Goal: Task Accomplishment & Management: Use online tool/utility

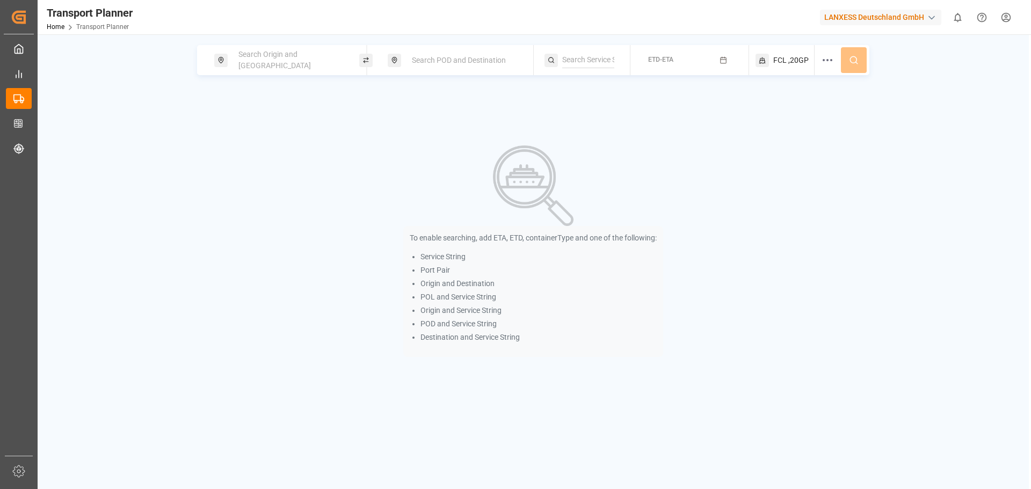
click at [278, 45] on div "Search Origin and POL Search POD and Destination ETD-ETA FCL ,20GP To enable se…" at bounding box center [533, 278] width 991 height 489
click at [272, 55] on div "Search Origin and [GEOGRAPHIC_DATA]" at bounding box center [290, 60] width 116 height 31
click at [257, 140] on input at bounding box center [281, 146] width 108 height 16
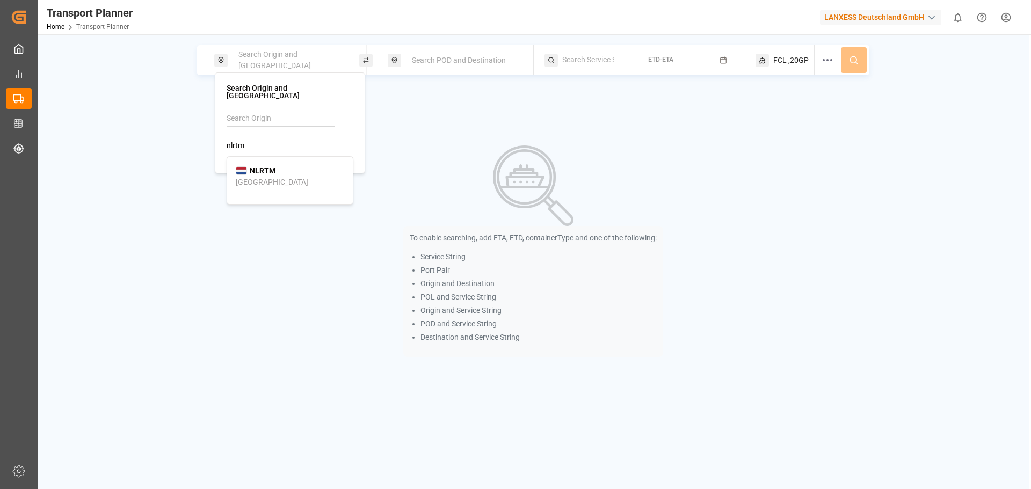
click at [264, 166] on b "NLRTM" at bounding box center [263, 170] width 26 height 9
type input "NLRTM"
click at [416, 61] on span "Search POD and Destination" at bounding box center [459, 60] width 94 height 9
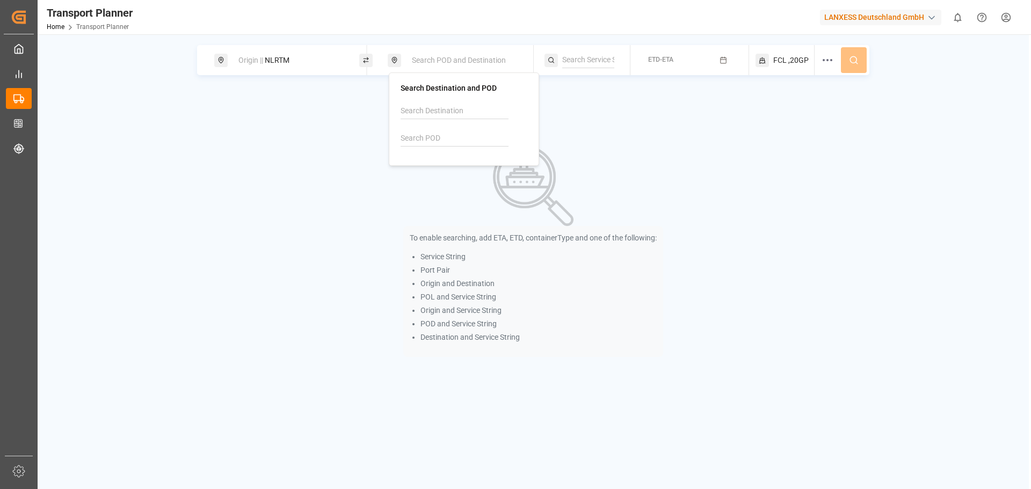
click at [435, 137] on input at bounding box center [455, 138] width 108 height 16
click at [479, 164] on div "INNSA [PERSON_NAME] ([PERSON_NAME])" at bounding box center [464, 175] width 108 height 34
type input "INNSA"
click at [665, 62] on span "ETD-ETA" at bounding box center [660, 60] width 25 height 8
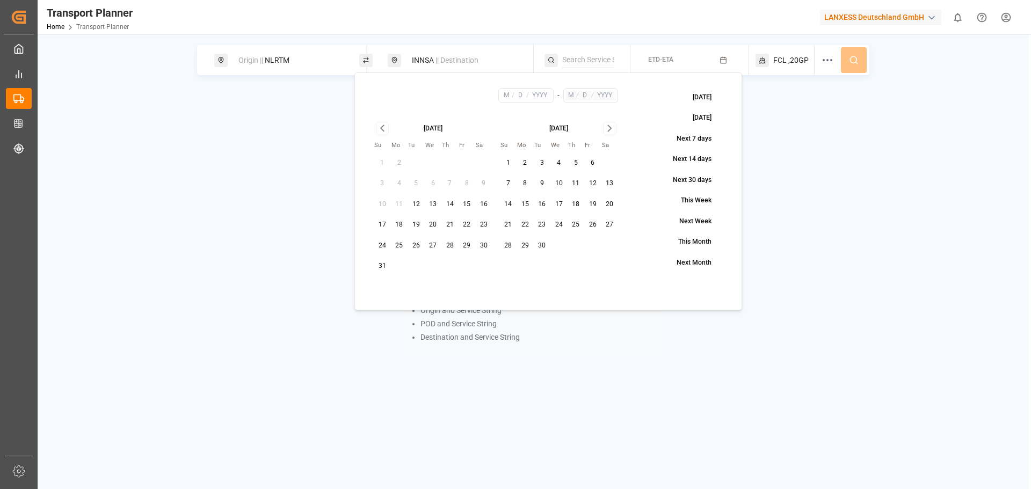
click at [506, 164] on button "1" at bounding box center [508, 163] width 17 height 17
type input "9"
type input "1"
type input "2025"
click at [607, 127] on icon "Go to next month" at bounding box center [610, 128] width 12 height 13
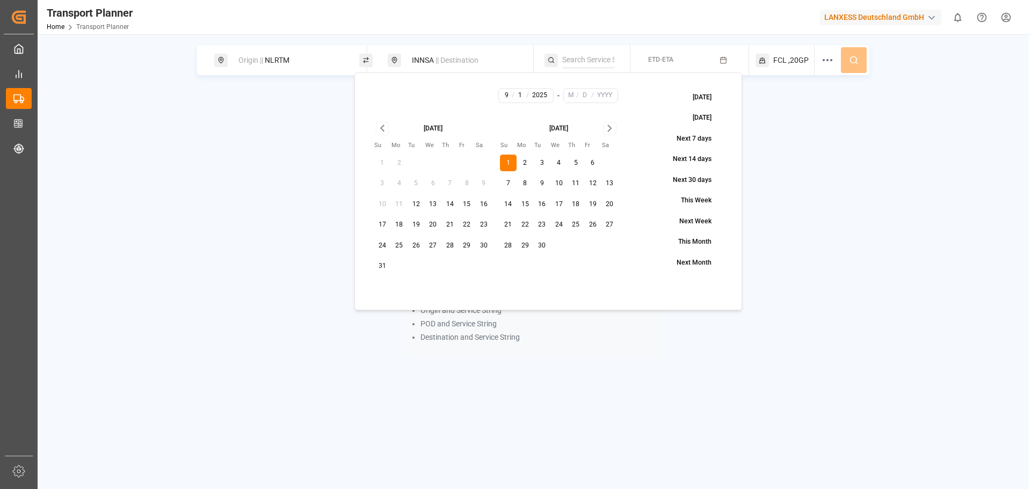
click at [607, 127] on icon "Go to next month" at bounding box center [610, 128] width 12 height 13
click at [505, 262] on button "30" at bounding box center [508, 266] width 17 height 17
type input "11"
type input "30"
type input "2025"
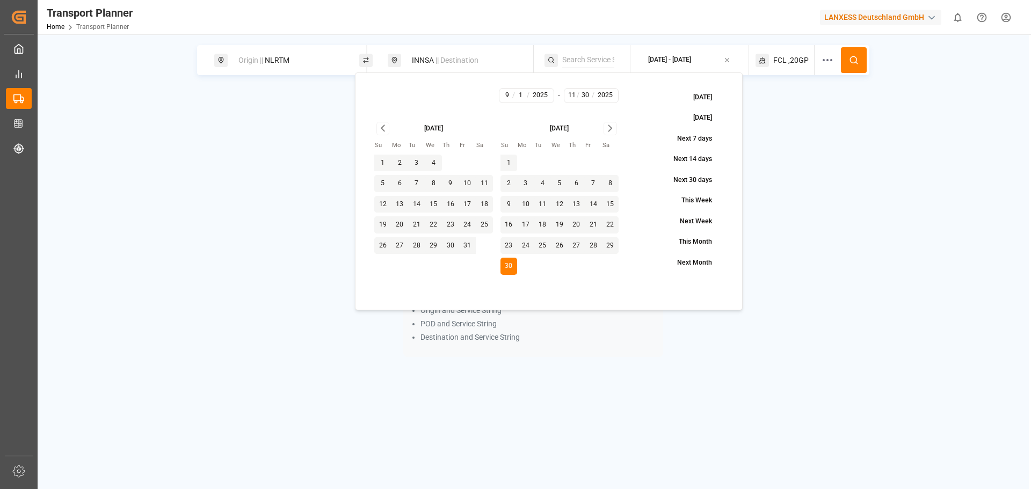
click at [853, 62] on icon at bounding box center [854, 60] width 10 height 10
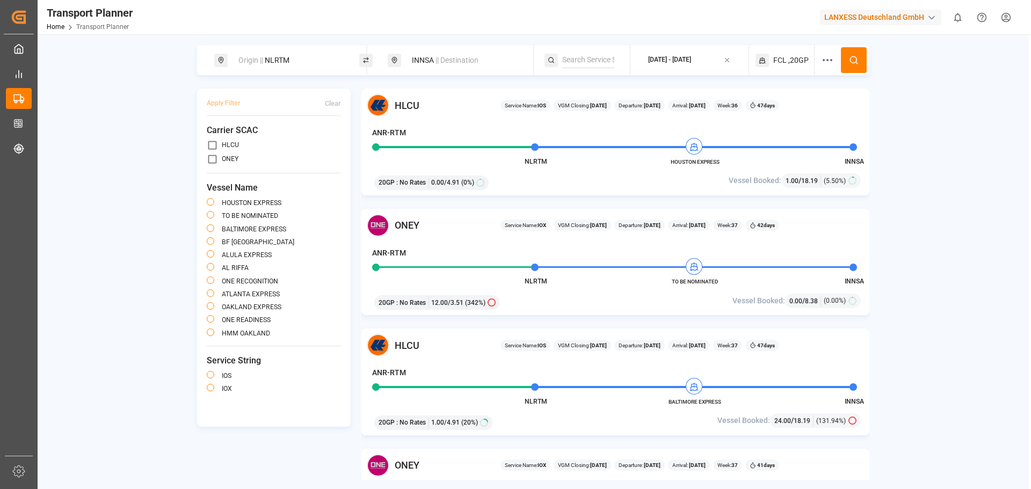
click at [481, 67] on div "INNSA || Destination" at bounding box center [463, 60] width 116 height 20
click at [429, 144] on input "INNSA" at bounding box center [454, 138] width 108 height 16
drag, startPoint x: 432, startPoint y: 140, endPoint x: 400, endPoint y: 140, distance: 32.2
click at [400, 140] on input "INNSA" at bounding box center [454, 138] width 108 height 16
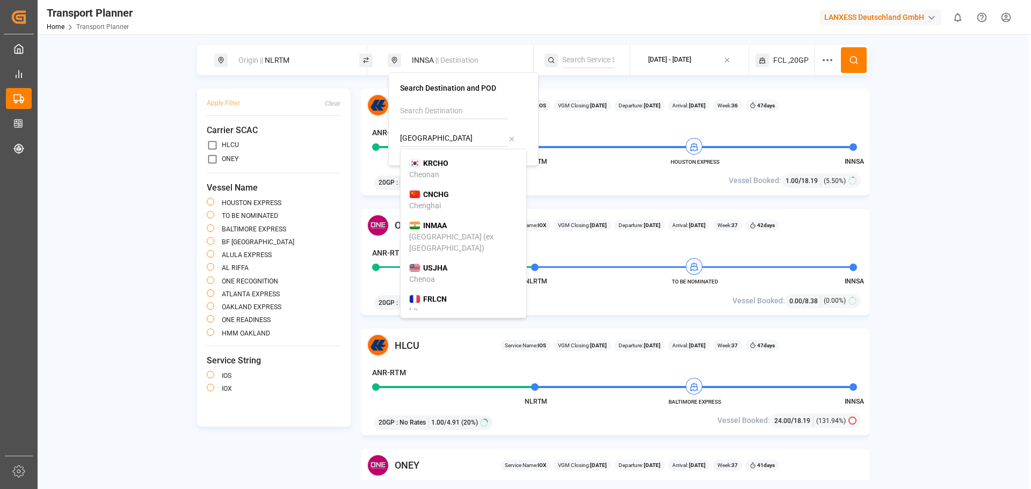
click at [475, 227] on div "INMAA [GEOGRAPHIC_DATA] (ex [GEOGRAPHIC_DATA])" at bounding box center [463, 237] width 108 height 34
type input "INMAA"
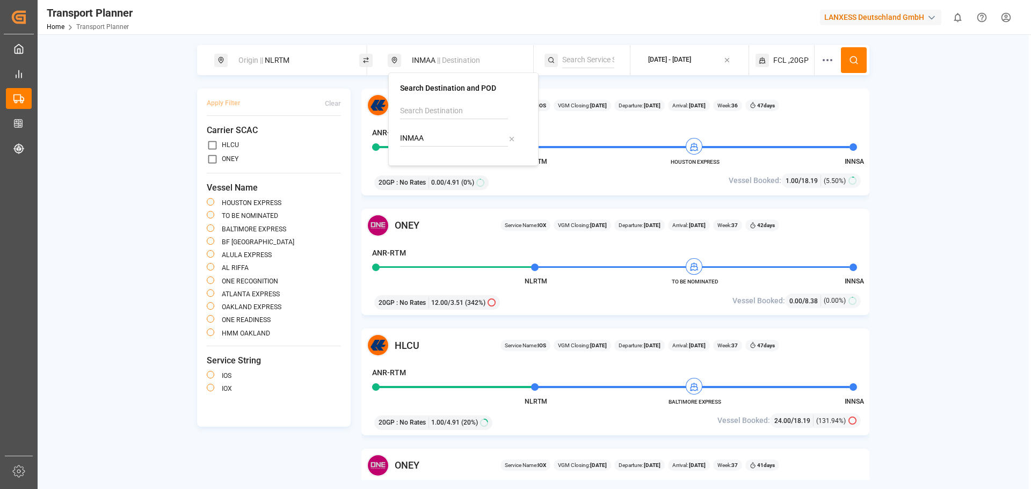
click at [804, 60] on span ",20GP" at bounding box center [798, 60] width 20 height 11
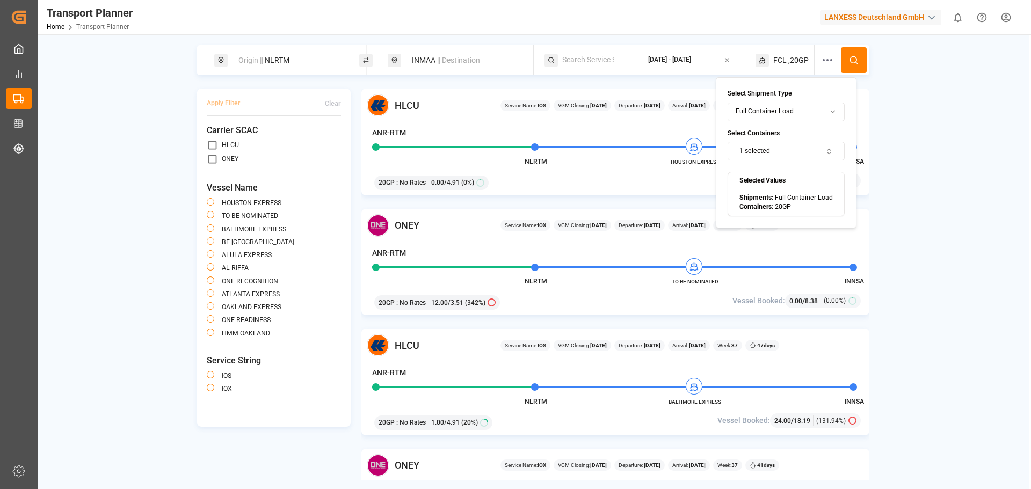
click at [783, 147] on button "1 selected" at bounding box center [786, 151] width 117 height 19
click at [745, 191] on button "Suggestions" at bounding box center [746, 194] width 8 height 8
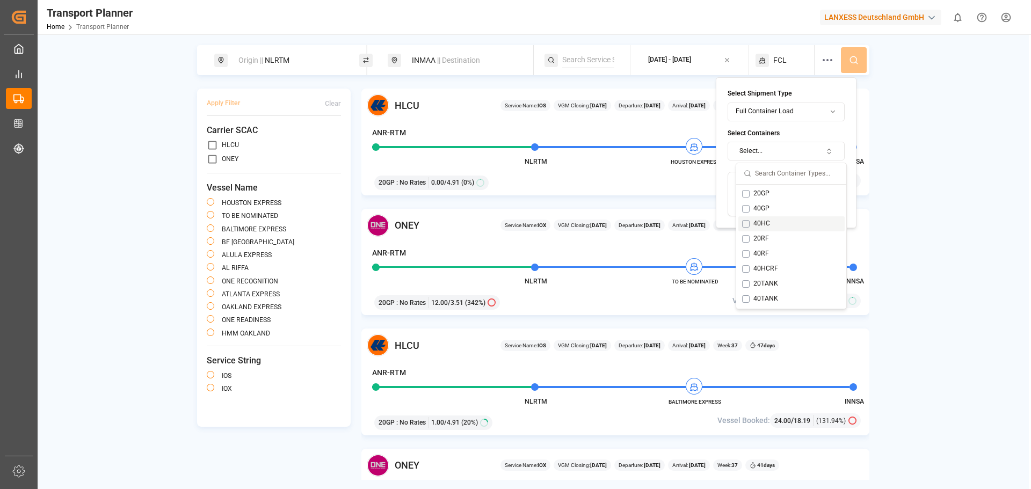
click at [745, 221] on button "Suggestions" at bounding box center [746, 224] width 8 height 8
click at [869, 59] on div "Origin || NLRTM INMAA || Destination [DATE] - [DATE] FCL ,40HC" at bounding box center [533, 60] width 672 height 30
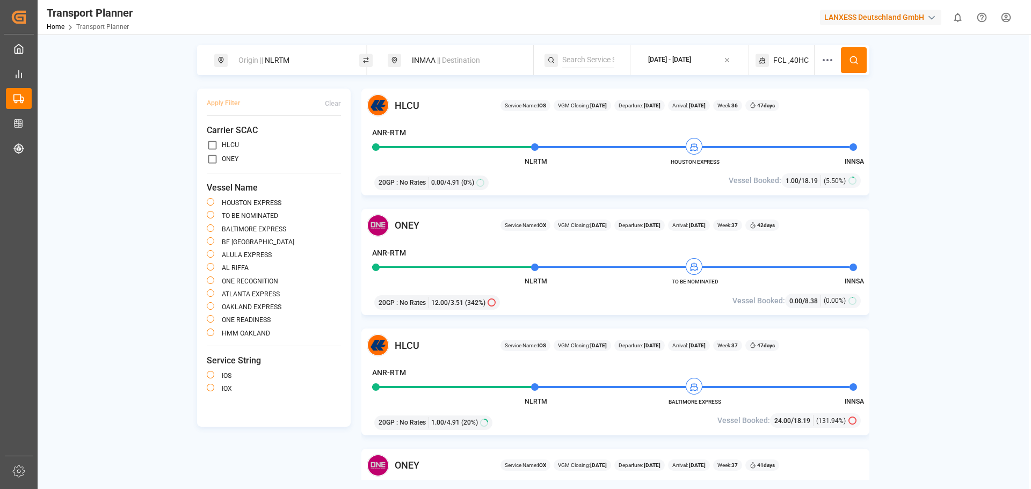
click at [860, 60] on button at bounding box center [854, 60] width 26 height 26
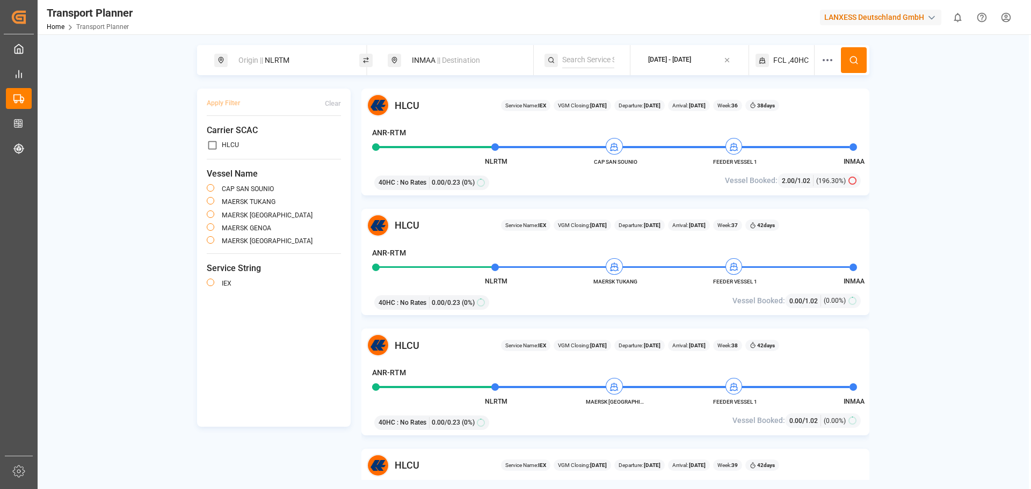
click at [303, 60] on div "Origin || NLRTM" at bounding box center [290, 60] width 116 height 20
drag, startPoint x: 274, startPoint y: 138, endPoint x: 228, endPoint y: 137, distance: 46.2
click at [228, 138] on input "NLRTM" at bounding box center [281, 146] width 108 height 16
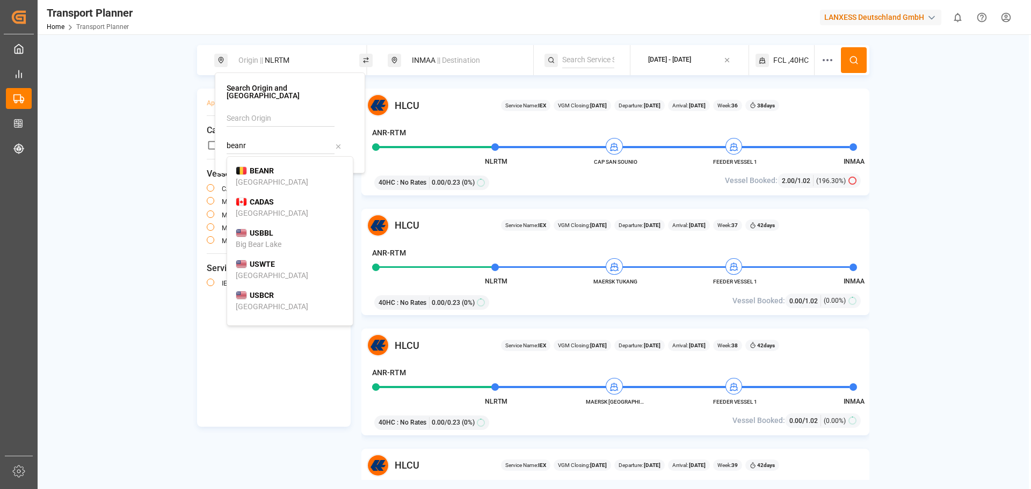
click at [285, 165] on div "BEANR [GEOGRAPHIC_DATA]" at bounding box center [290, 176] width 108 height 23
type input "BEANR"
click at [447, 61] on span "|| Destination" at bounding box center [458, 60] width 43 height 9
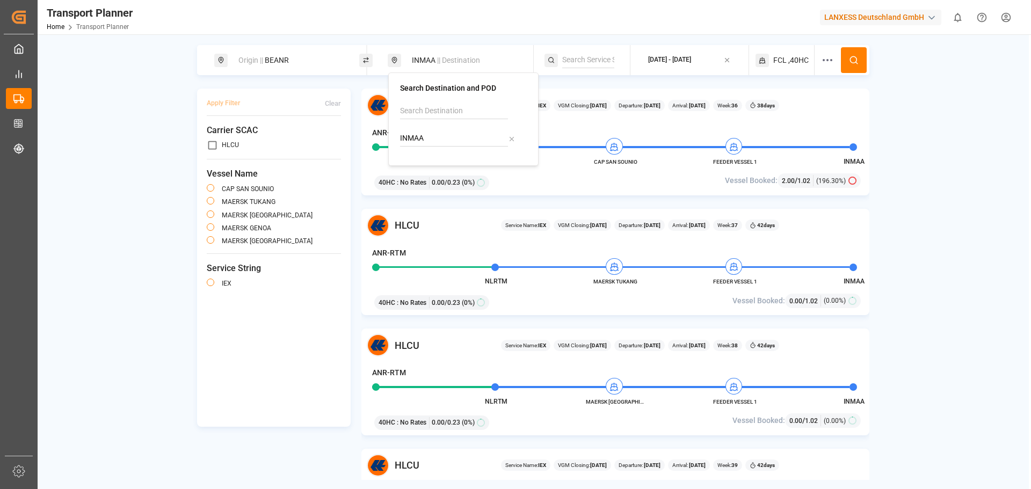
drag, startPoint x: 423, startPoint y: 139, endPoint x: 401, endPoint y: 139, distance: 22.6
click at [401, 139] on input "INMAA" at bounding box center [454, 138] width 108 height 16
click at [439, 169] on div "[GEOGRAPHIC_DATA] ([GEOGRAPHIC_DATA])" at bounding box center [463, 180] width 108 height 23
type input "MYPKG"
click at [939, 155] on div "Origin || BEANR MYPKG || Destination [DATE] - [DATE] FCL ,40HC Apply Filter Cle…" at bounding box center [533, 262] width 991 height 435
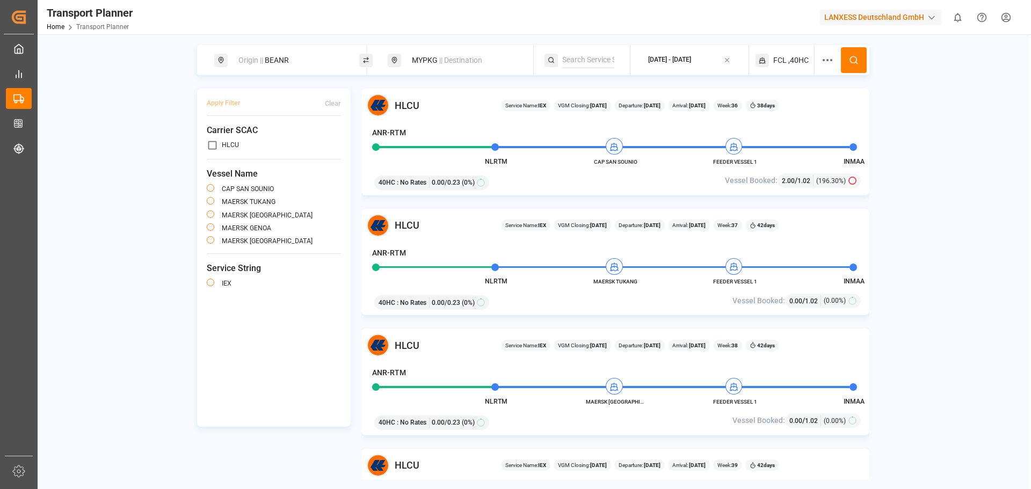
click at [850, 62] on icon at bounding box center [854, 60] width 10 height 10
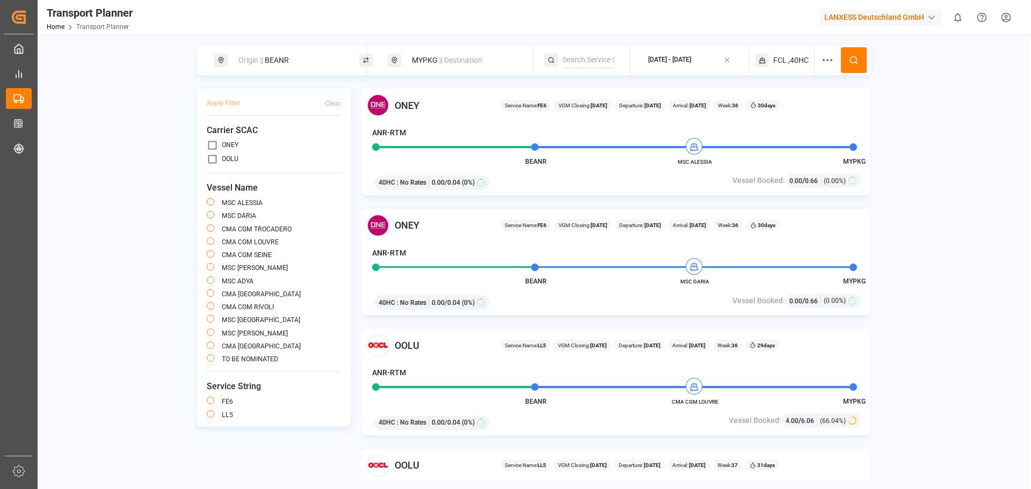
click at [652, 63] on div "[DATE] - [DATE]" at bounding box center [669, 60] width 43 height 10
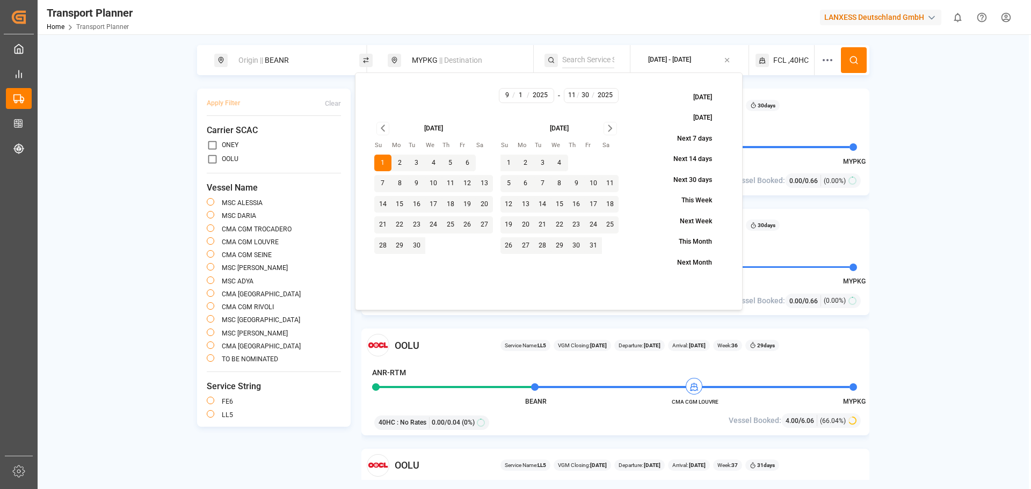
click at [430, 183] on button "10" at bounding box center [433, 183] width 17 height 17
type input "9"
type input "10"
click at [432, 183] on button "10" at bounding box center [433, 183] width 17 height 17
type input "10"
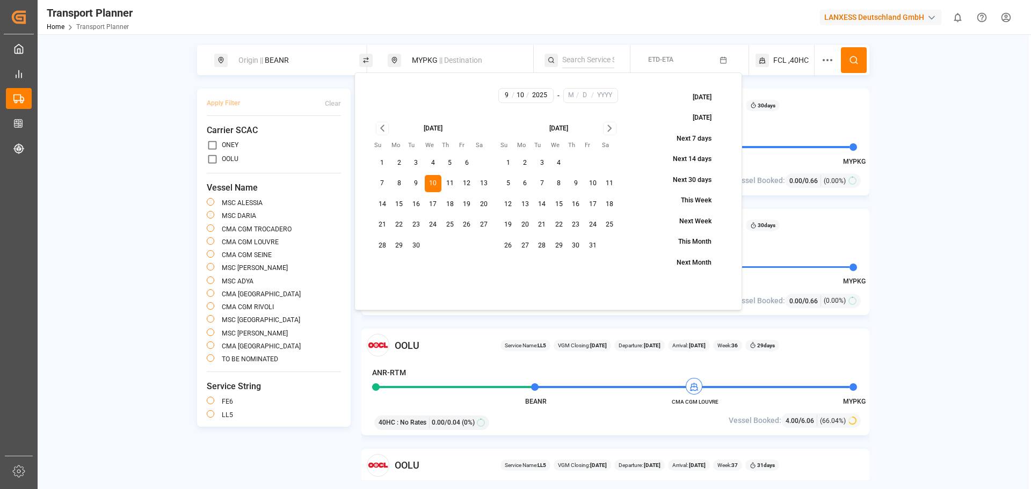
click at [614, 131] on icon "Go to next month" at bounding box center [610, 128] width 12 height 13
click at [553, 196] on td "17" at bounding box center [558, 204] width 17 height 17
click at [549, 187] on button "9" at bounding box center [542, 183] width 17 height 17
type input "12"
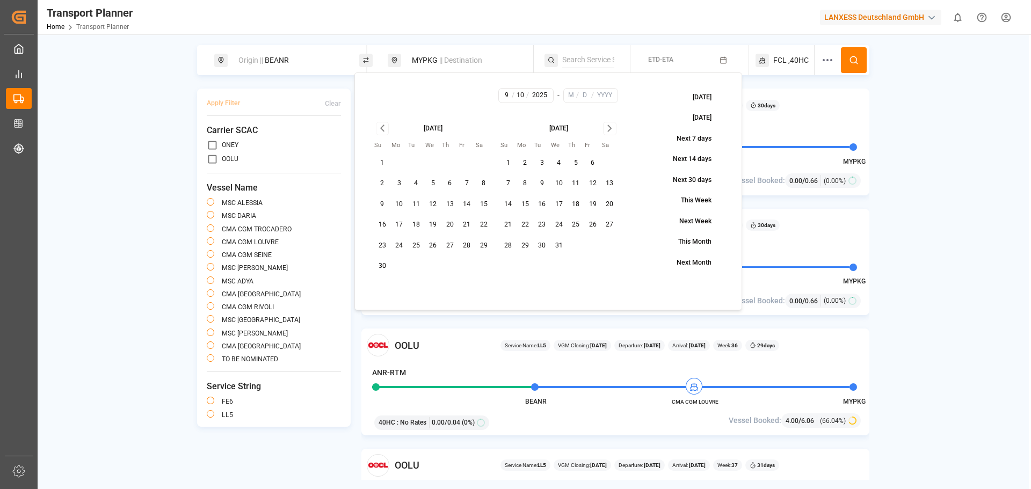
type input "9"
type input "2025"
click at [846, 60] on button at bounding box center [854, 60] width 26 height 26
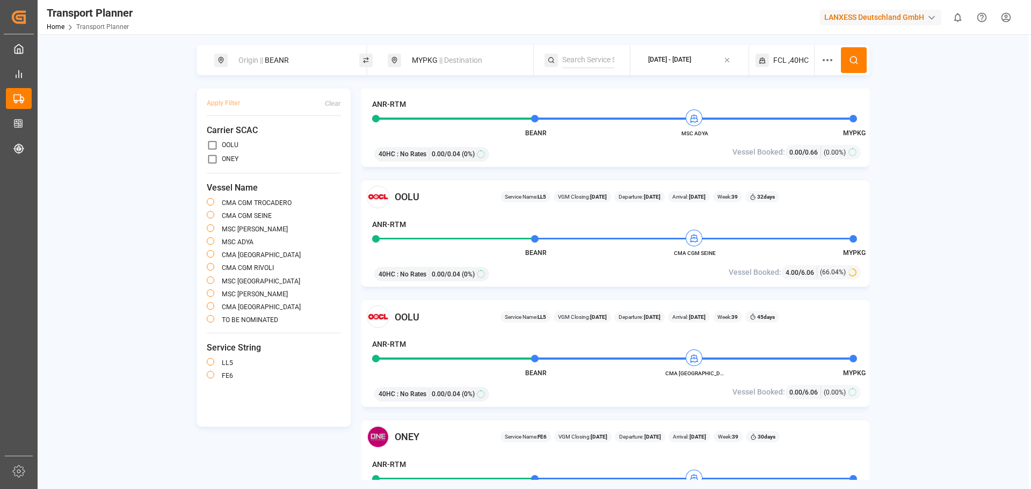
scroll to position [268, 0]
click at [319, 58] on div "Origin || BEANR" at bounding box center [290, 60] width 116 height 20
drag, startPoint x: 276, startPoint y: 135, endPoint x: 224, endPoint y: 134, distance: 52.1
click at [224, 134] on div "Search Origin and POL BEANR" at bounding box center [290, 122] width 150 height 101
click at [289, 169] on div "NLRTM [GEOGRAPHIC_DATA]" at bounding box center [290, 176] width 108 height 23
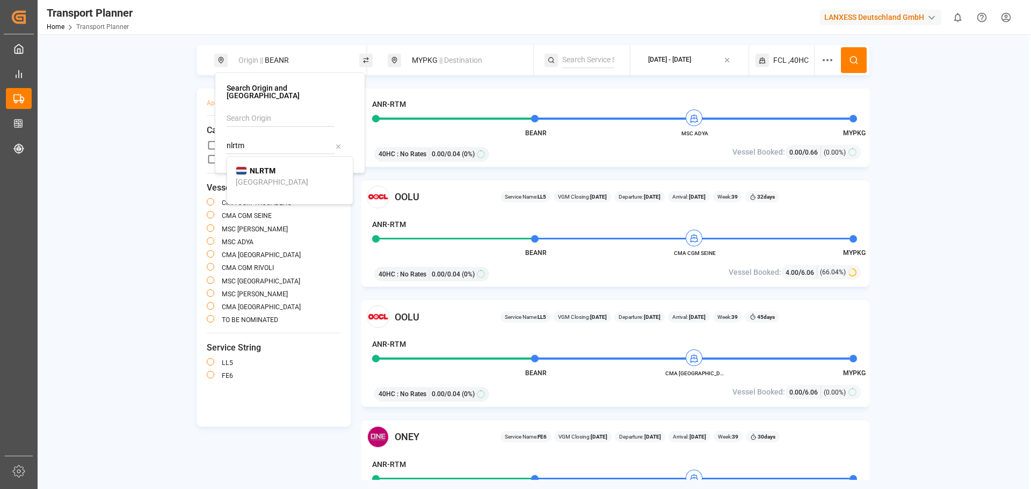
type input "NLRTM"
click at [456, 64] on span "|| Destination" at bounding box center [460, 60] width 43 height 9
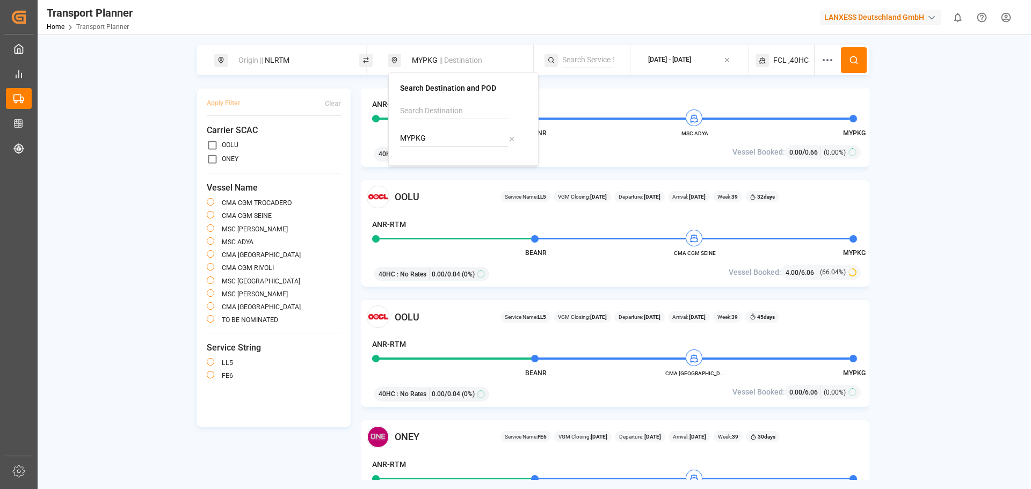
drag, startPoint x: 461, startPoint y: 131, endPoint x: 367, endPoint y: 140, distance: 93.8
click at [367, 140] on body "Created by potrace 1.15, written by [PERSON_NAME] [DATE]-[DATE] Created by potr…" at bounding box center [515, 244] width 1031 height 489
drag, startPoint x: 387, startPoint y: 136, endPoint x: 411, endPoint y: 141, distance: 25.1
click at [387, 136] on div "[PERSON_NAME] Service Name: FE6 VGM Closing: [DATE] Departure: [DATE] Arrival: …" at bounding box center [615, 113] width 508 height 107
click at [433, 62] on div "MYPKG || Destination" at bounding box center [463, 60] width 116 height 20
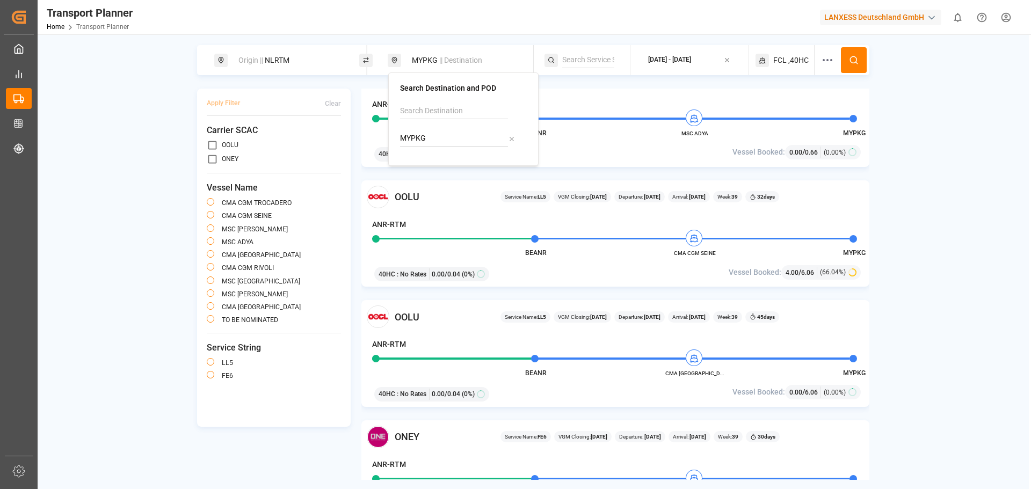
drag, startPoint x: 420, startPoint y: 134, endPoint x: 400, endPoint y: 133, distance: 20.4
click at [400, 133] on input "MYPKG" at bounding box center [454, 138] width 108 height 16
drag, startPoint x: 417, startPoint y: 173, endPoint x: 440, endPoint y: 170, distance: 22.7
click at [418, 173] on div "[PERSON_NAME] ([PERSON_NAME])" at bounding box center [463, 180] width 108 height 23
type input "INNSA"
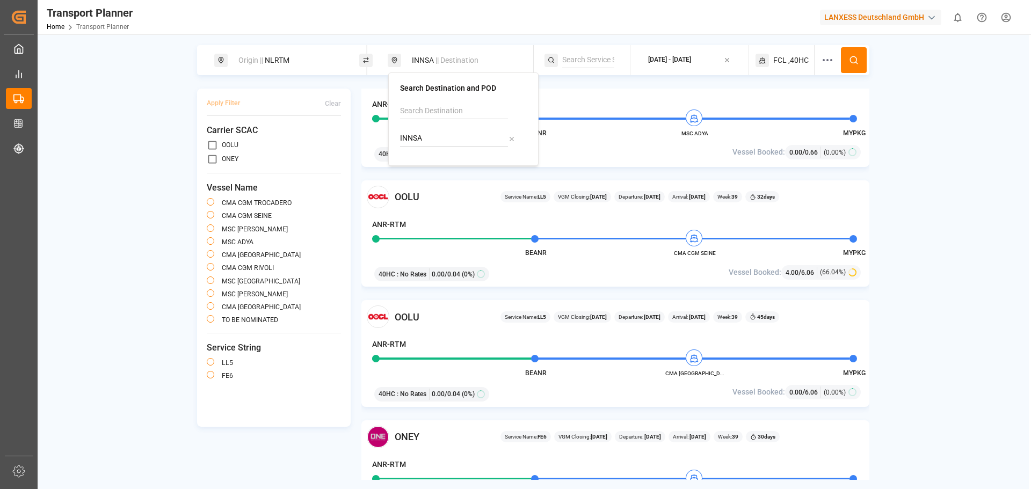
click at [774, 63] on span "FCL" at bounding box center [779, 60] width 13 height 11
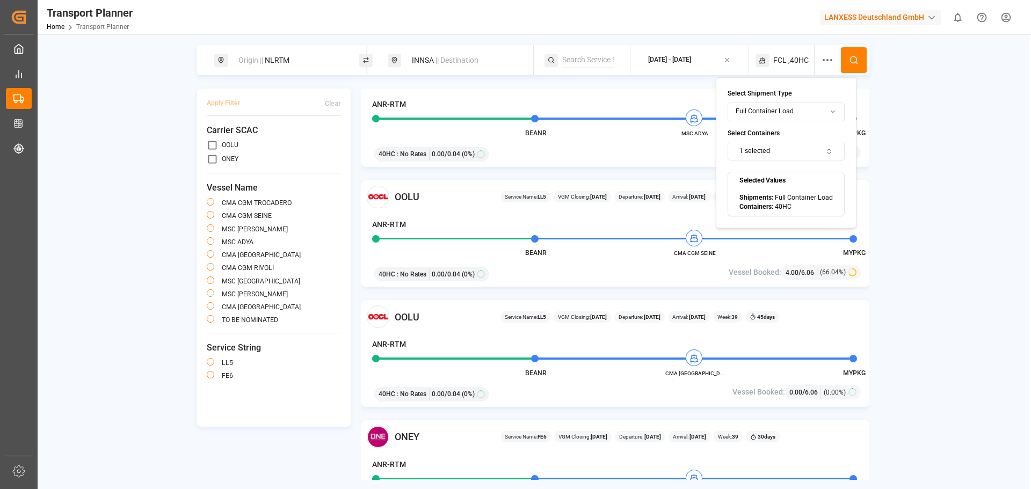
click at [785, 144] on button "1 selected" at bounding box center [786, 151] width 117 height 19
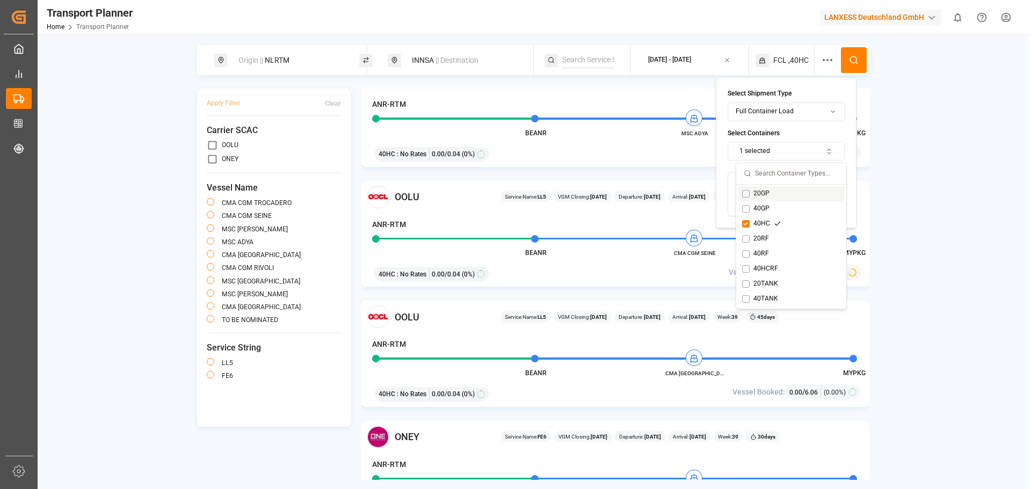
click at [746, 193] on button "Suggestions" at bounding box center [746, 194] width 8 height 8
click at [744, 219] on div "40HC" at bounding box center [761, 224] width 39 height 10
click at [891, 144] on div "Origin || NLRTM INNSA || Destination [DATE] - [DATE] FCL ,20GP Apply Filter Cle…" at bounding box center [533, 262] width 991 height 435
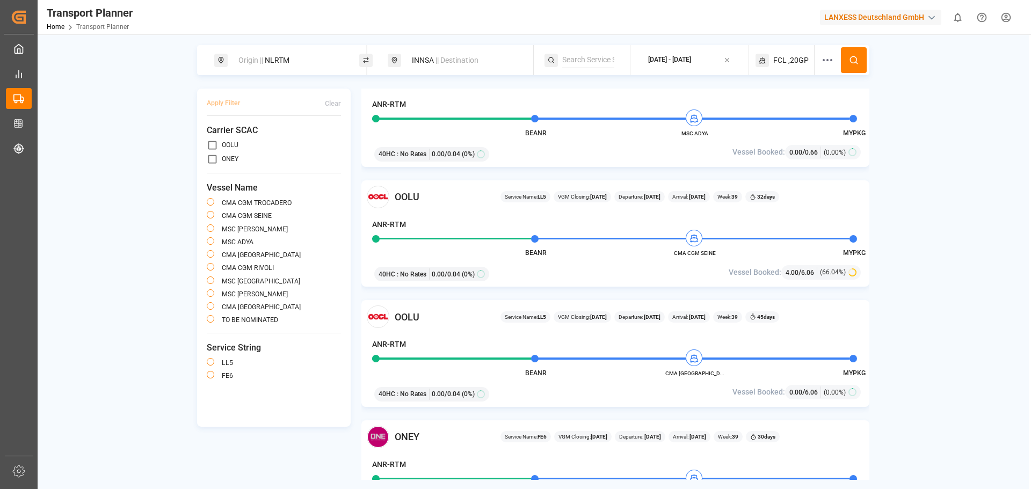
click at [691, 59] on div "[DATE] - [DATE]" at bounding box center [669, 60] width 43 height 10
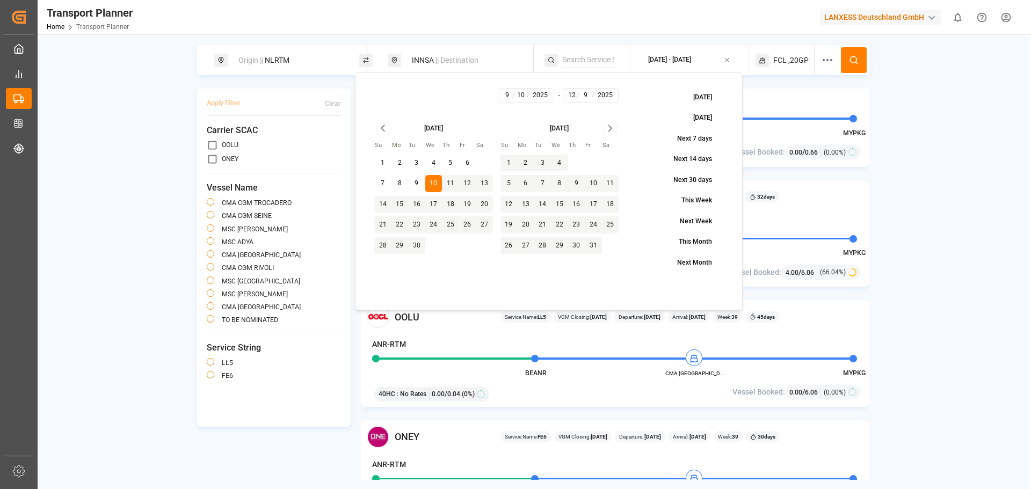
click at [401, 203] on button "15" at bounding box center [399, 204] width 17 height 17
type input "9"
type input "15"
click at [400, 203] on button "15" at bounding box center [399, 204] width 17 height 17
type input "15"
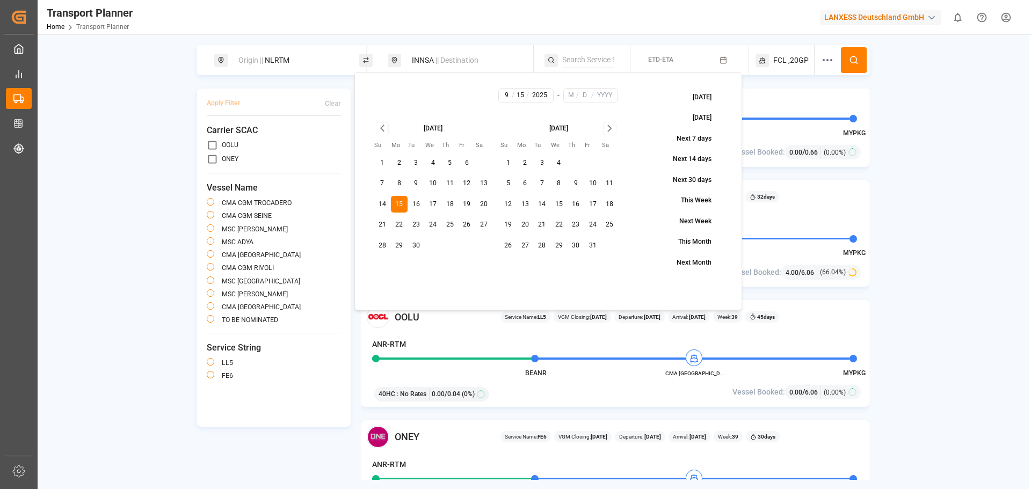
click at [613, 121] on div "[DATE] Su Mo Tu We Th Fr Sa 1 2 3 4 5 6 7 8 9 10 11 12 13 14 15 16 17 18 19 20 …" at bounding box center [495, 187] width 259 height 147
click at [613, 127] on icon "Go to next month" at bounding box center [610, 128] width 12 height 13
click at [569, 227] on button "25" at bounding box center [576, 224] width 17 height 17
type input "12"
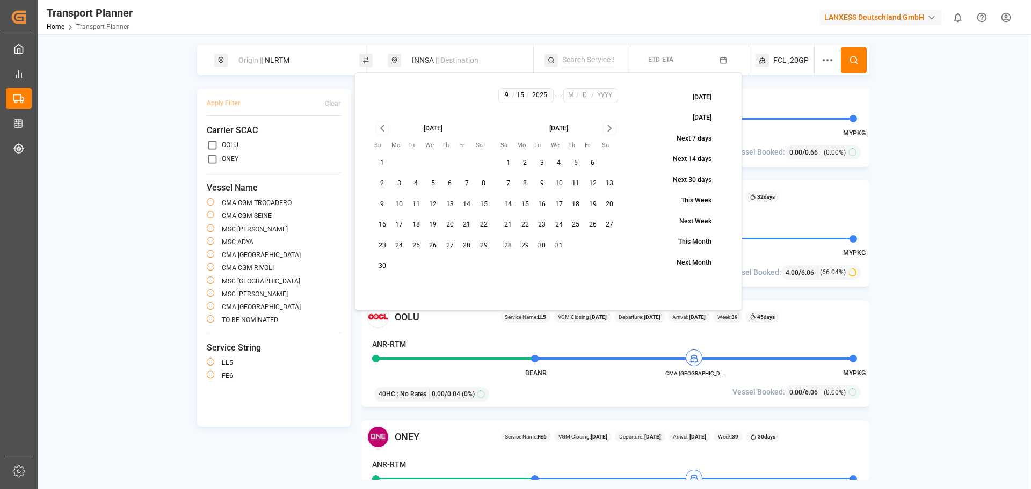
type input "25"
type input "2025"
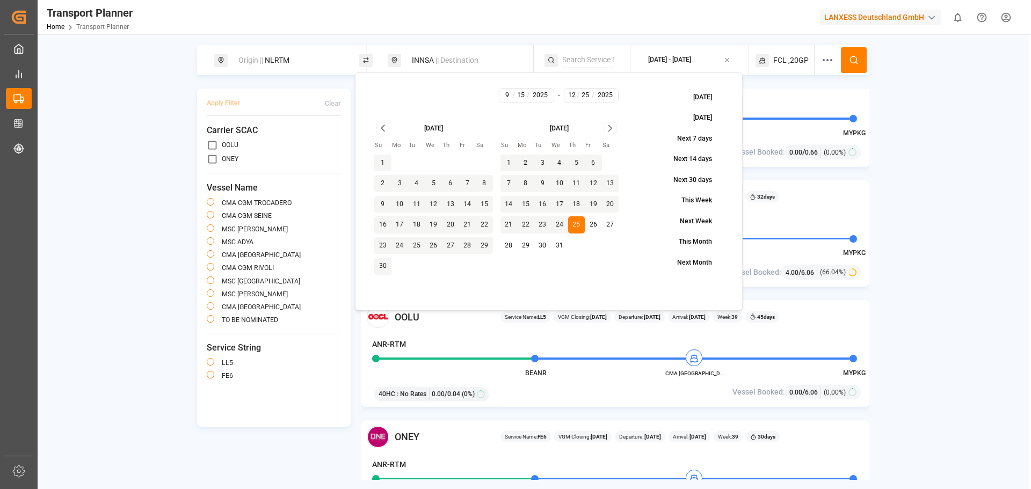
click at [858, 62] on icon at bounding box center [854, 60] width 10 height 10
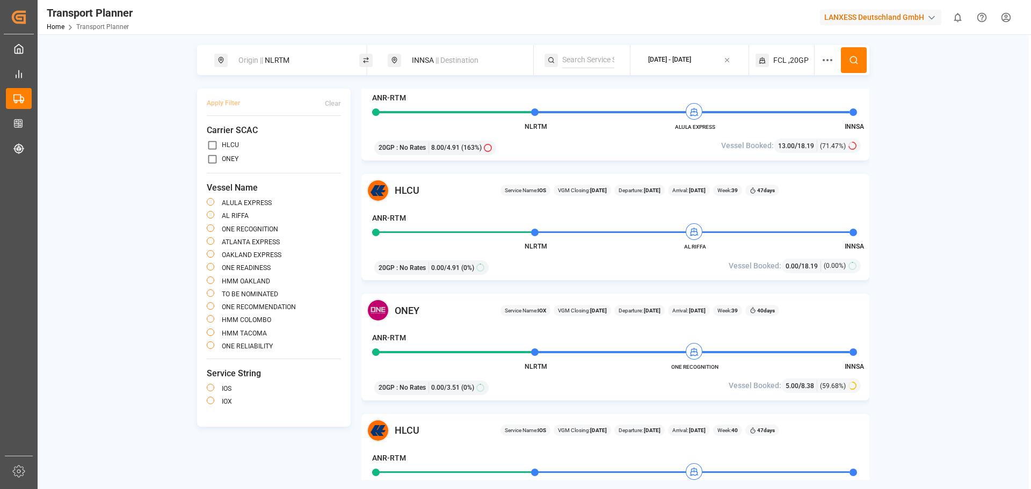
scroll to position [54, 0]
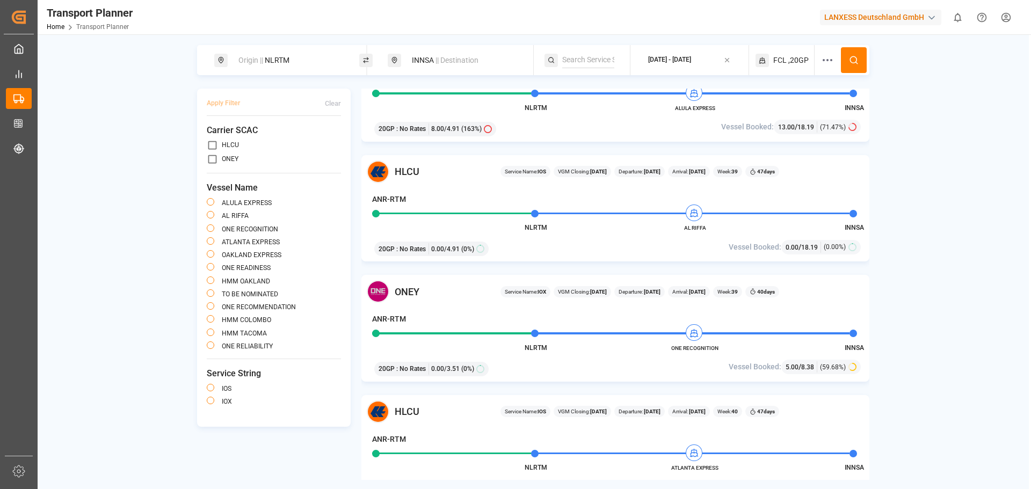
click at [282, 64] on div "Origin || NLRTM" at bounding box center [290, 60] width 116 height 20
drag, startPoint x: 259, startPoint y: 136, endPoint x: 215, endPoint y: 133, distance: 43.6
click at [215, 133] on div "Search Origin and POL NLRTM" at bounding box center [290, 122] width 150 height 101
click at [252, 177] on div "[GEOGRAPHIC_DATA]" at bounding box center [272, 182] width 72 height 11
type input "DEHAM"
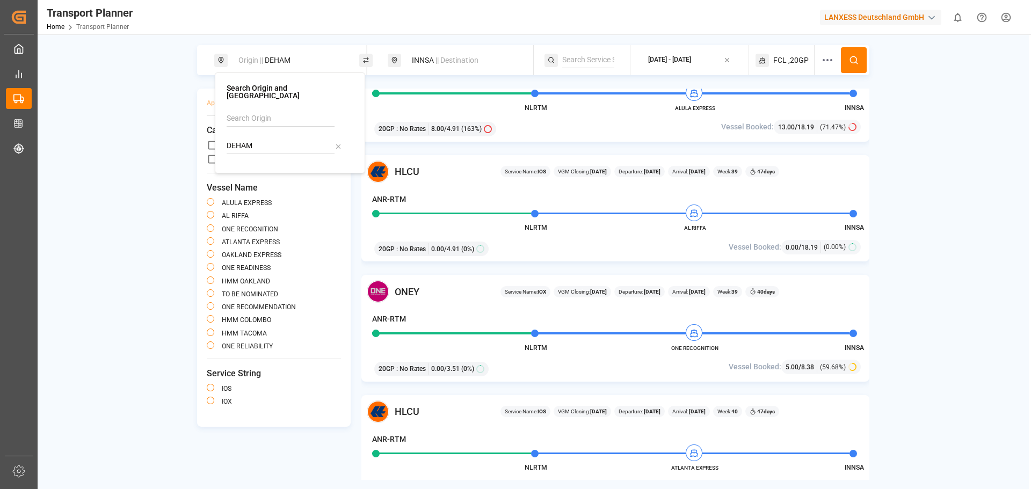
click at [422, 65] on div "INNSA || Destination" at bounding box center [463, 60] width 116 height 20
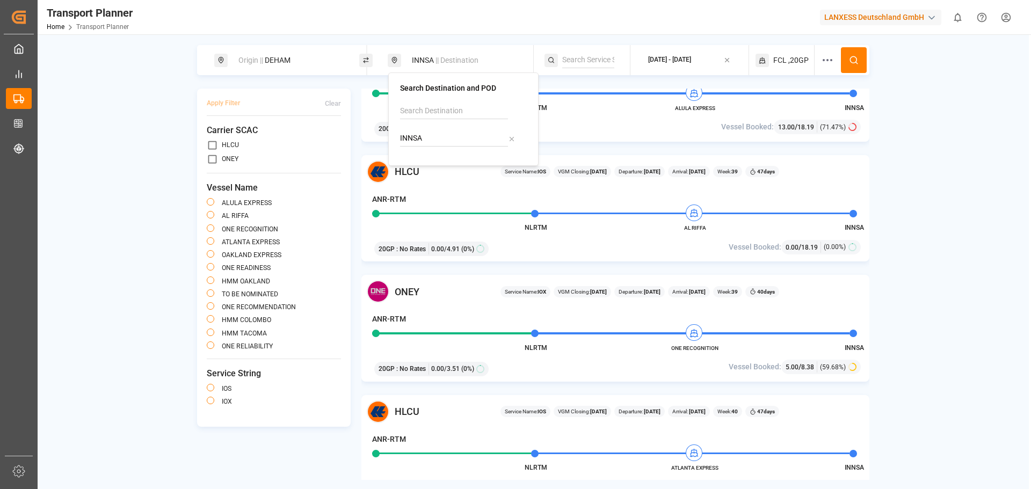
drag, startPoint x: 423, startPoint y: 136, endPoint x: 400, endPoint y: 141, distance: 23.5
click at [400, 141] on div "Search Destination and POD INNSA" at bounding box center [463, 118] width 150 height 93
drag, startPoint x: 434, startPoint y: 163, endPoint x: 449, endPoint y: 159, distance: 16.0
click at [434, 163] on b "IDSUB" at bounding box center [433, 163] width 21 height 9
type input "IDSUB"
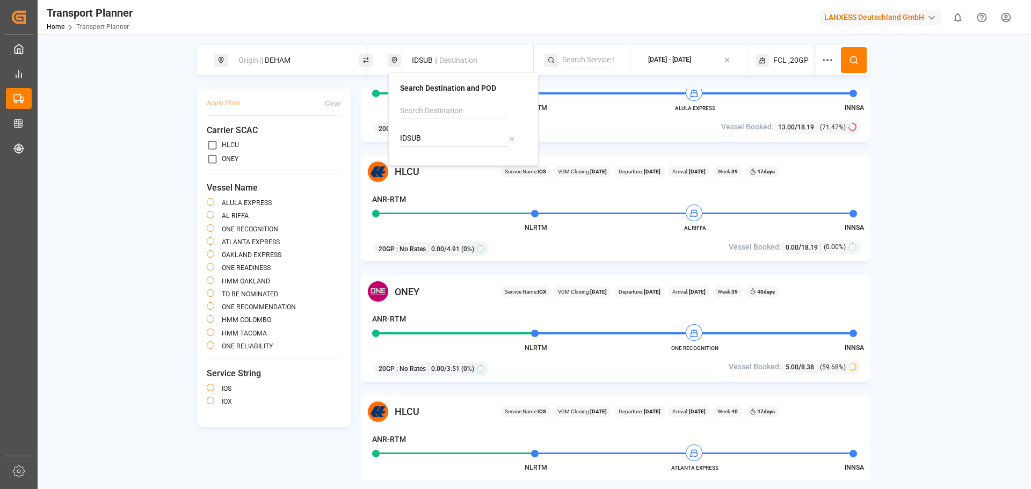
click at [854, 61] on icon at bounding box center [854, 60] width 10 height 10
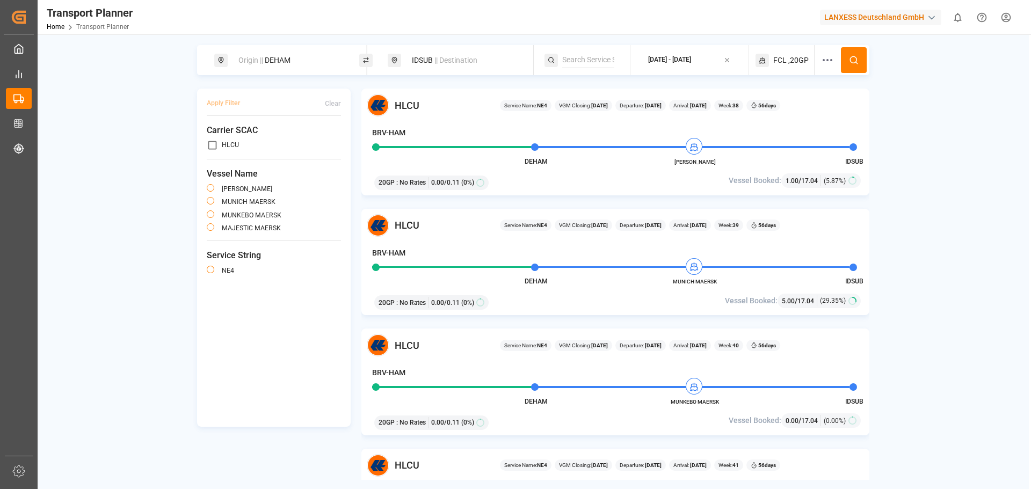
click at [1013, 281] on div "Origin || DEHAM IDSUB || Destination [DATE] - [DATE] FCL ,20GP Apply Filter Cle…" at bounding box center [533, 262] width 991 height 435
click at [326, 60] on div "Origin || DEHAM" at bounding box center [290, 60] width 116 height 20
click at [279, 129] on div "DEHAM" at bounding box center [290, 136] width 127 height 51
click at [282, 143] on input "DEHAM" at bounding box center [281, 146] width 108 height 16
drag, startPoint x: 285, startPoint y: 139, endPoint x: 223, endPoint y: 139, distance: 61.8
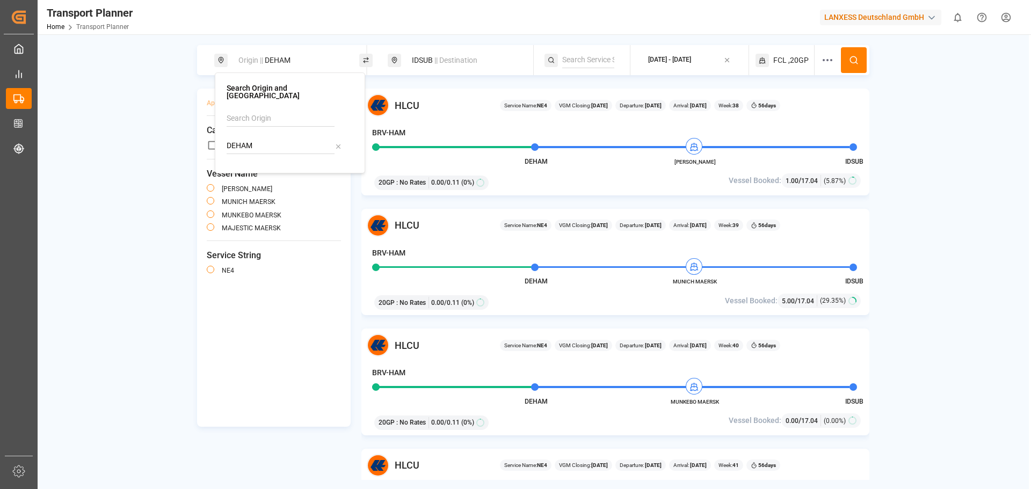
click at [223, 139] on div "Search Origin and [PERSON_NAME]" at bounding box center [290, 122] width 150 height 101
click at [278, 167] on div "NLRTM [GEOGRAPHIC_DATA]" at bounding box center [290, 176] width 108 height 23
type input "NLRTM"
click at [446, 64] on span "|| Destination" at bounding box center [455, 60] width 43 height 9
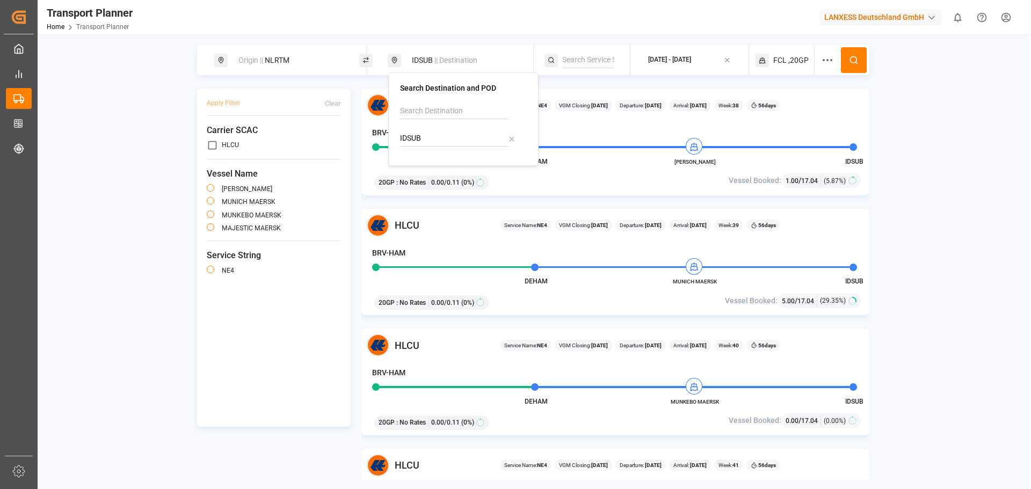
drag, startPoint x: 430, startPoint y: 133, endPoint x: 400, endPoint y: 141, distance: 30.6
click at [400, 141] on input "IDSUB" at bounding box center [454, 138] width 108 height 16
drag, startPoint x: 464, startPoint y: 175, endPoint x: 600, endPoint y: 91, distance: 160.3
click at [468, 175] on div "[PERSON_NAME] ([PERSON_NAME])" at bounding box center [463, 180] width 108 height 23
type input "INNSA"
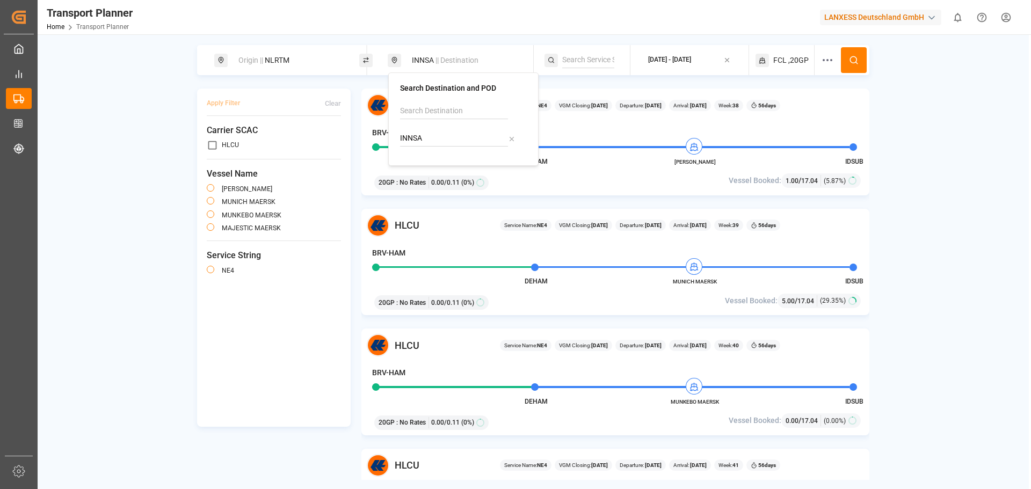
click at [691, 61] on div "[DATE] - [DATE]" at bounding box center [669, 60] width 43 height 10
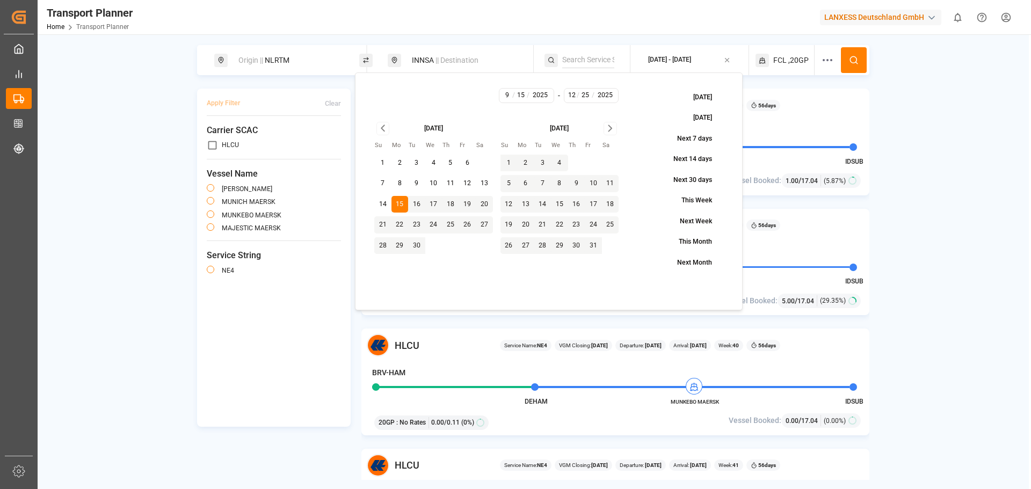
click at [383, 161] on button "1" at bounding box center [382, 163] width 17 height 17
type input "1"
click at [383, 161] on button "1" at bounding box center [382, 163] width 17 height 17
click at [847, 57] on button at bounding box center [854, 60] width 26 height 26
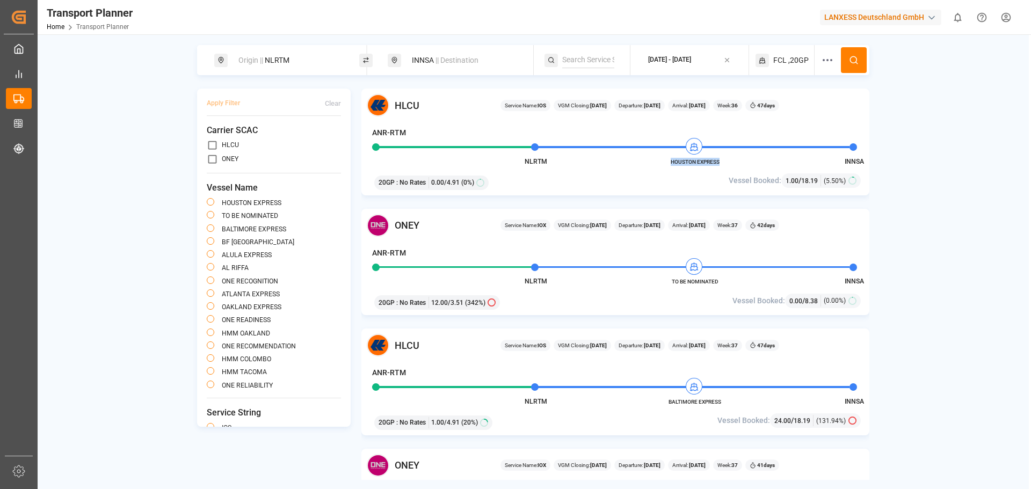
drag, startPoint x: 720, startPoint y: 162, endPoint x: 670, endPoint y: 165, distance: 50.0
click at [670, 165] on span "HOUSTON EXPRESS" at bounding box center [694, 162] width 59 height 8
copy span "HOUSTON EXPRESS"
